Goal: Task Accomplishment & Management: Manage account settings

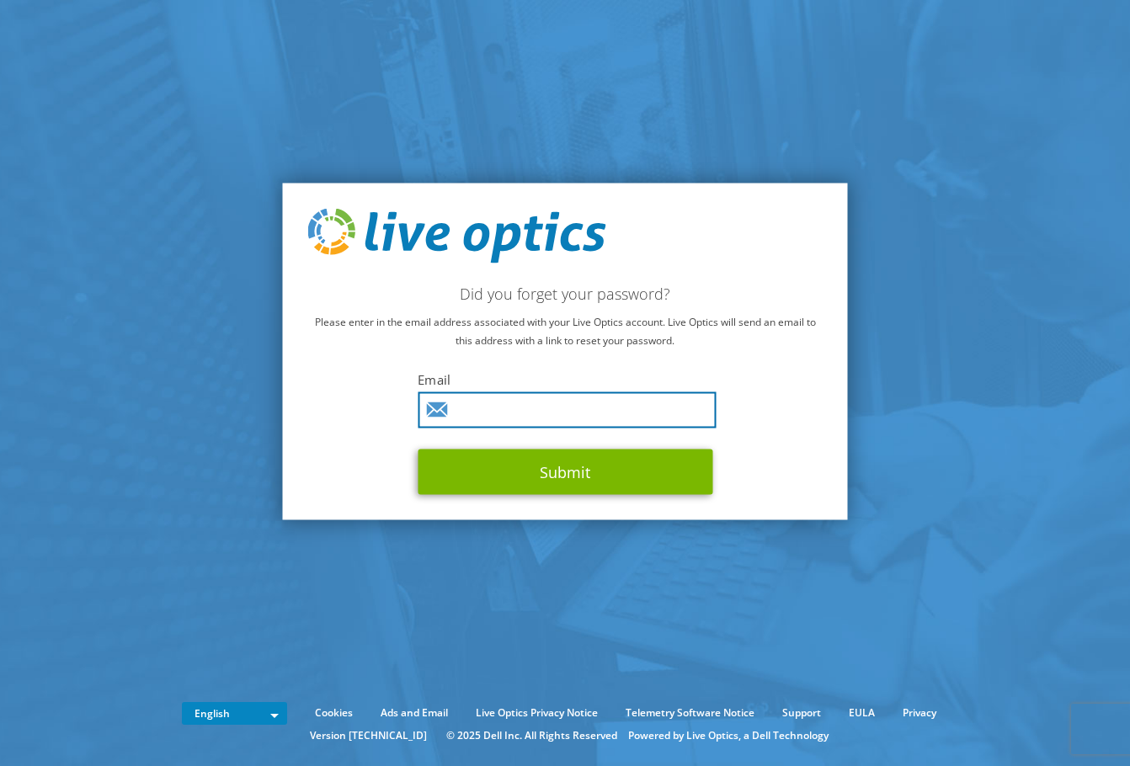
type input "frank.nishimori@cdw.com"
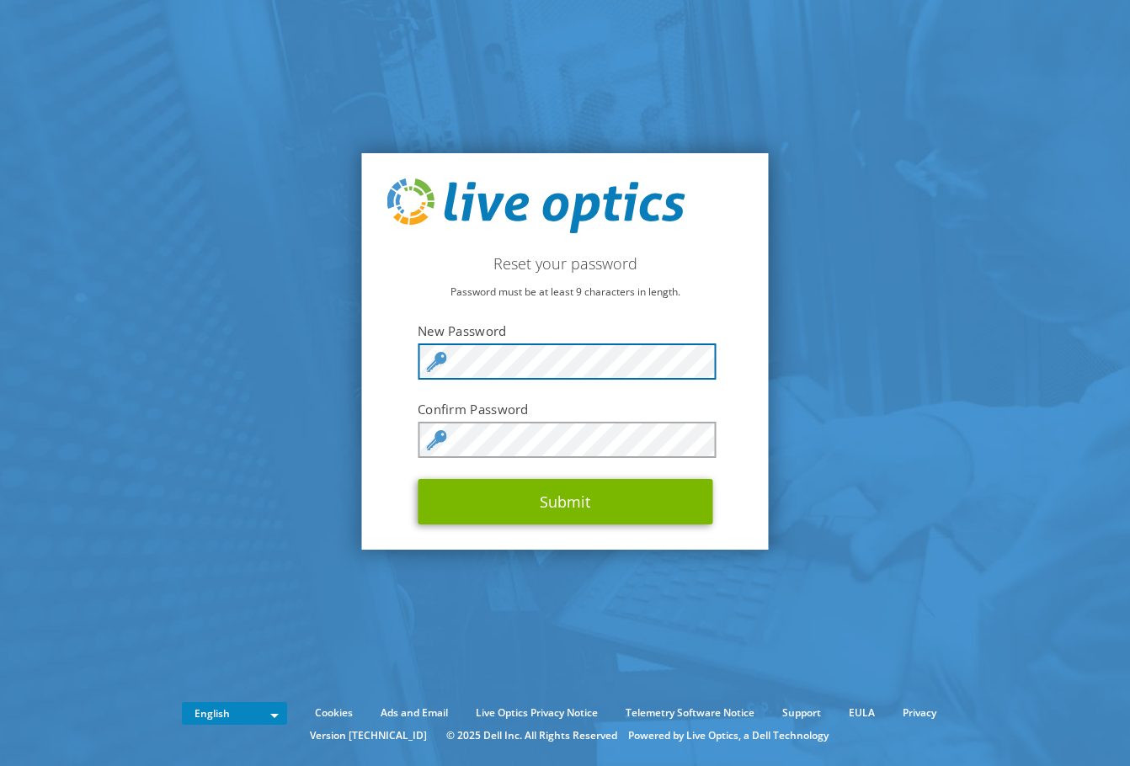
click at [428, 356] on div at bounding box center [565, 362] width 295 height 36
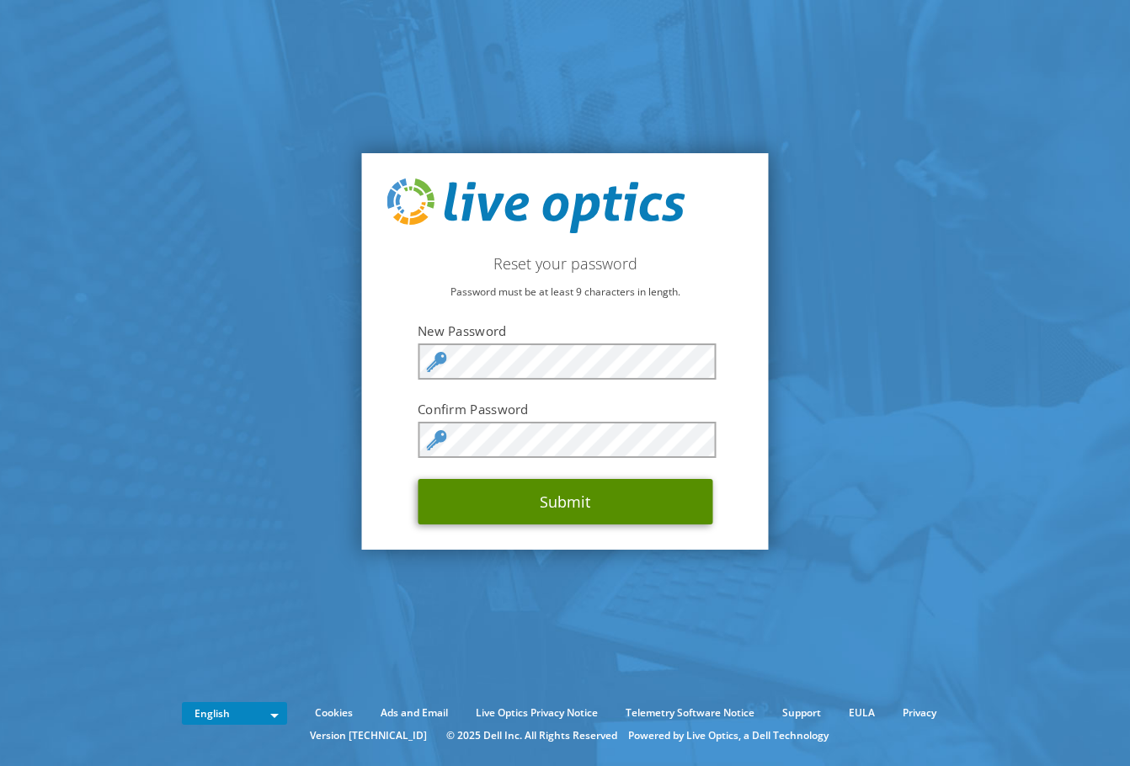
click at [567, 499] on button "Submit" at bounding box center [565, 501] width 295 height 45
